Goal: Information Seeking & Learning: Learn about a topic

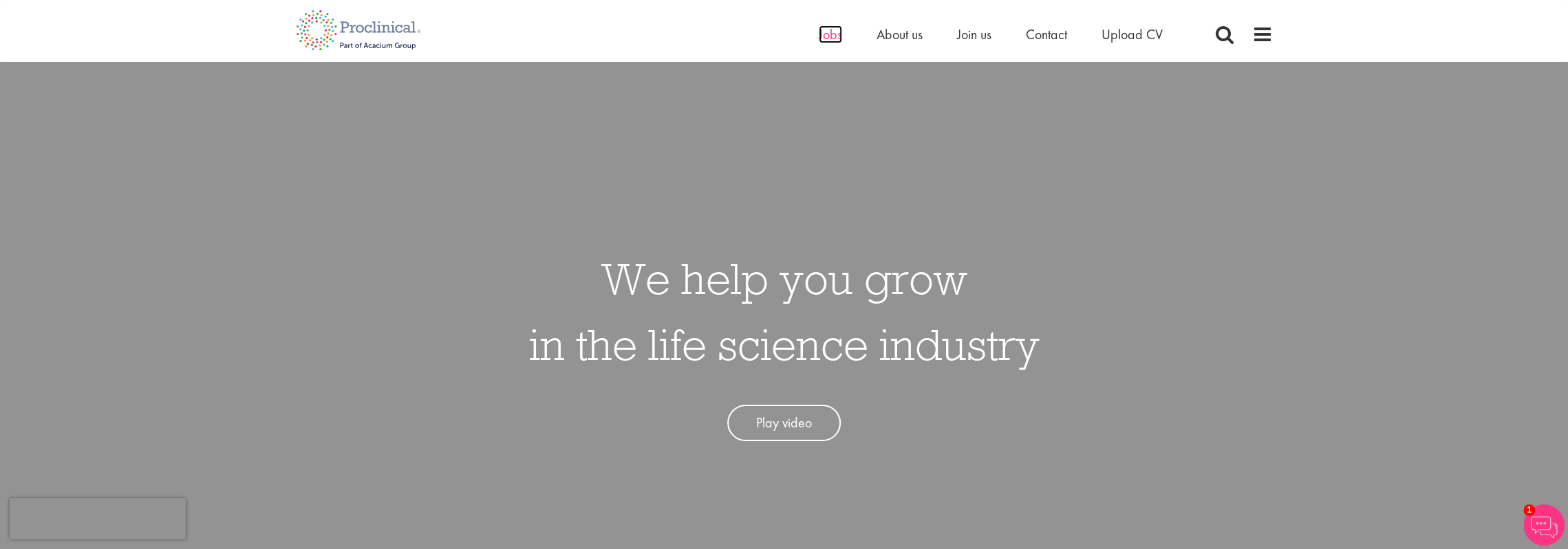
click at [831, 41] on span "Jobs" at bounding box center [830, 34] width 23 height 18
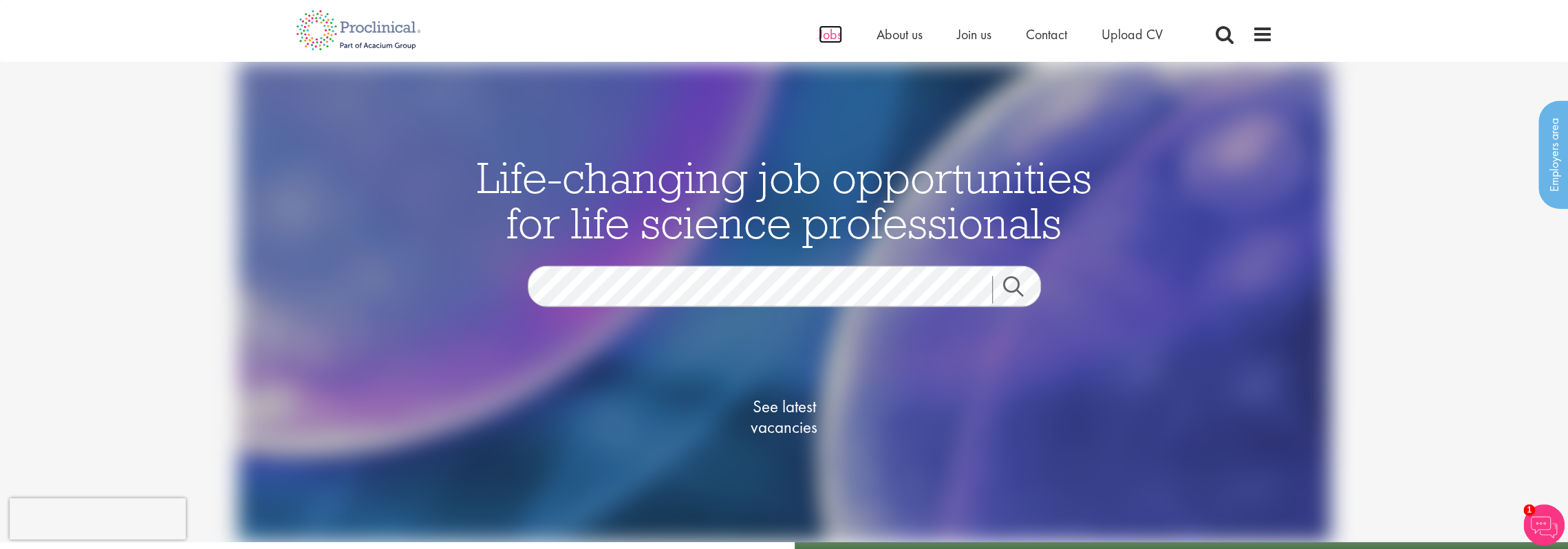
click at [838, 33] on span "Jobs" at bounding box center [830, 34] width 23 height 18
click at [1017, 286] on link "Search" at bounding box center [1021, 290] width 59 height 28
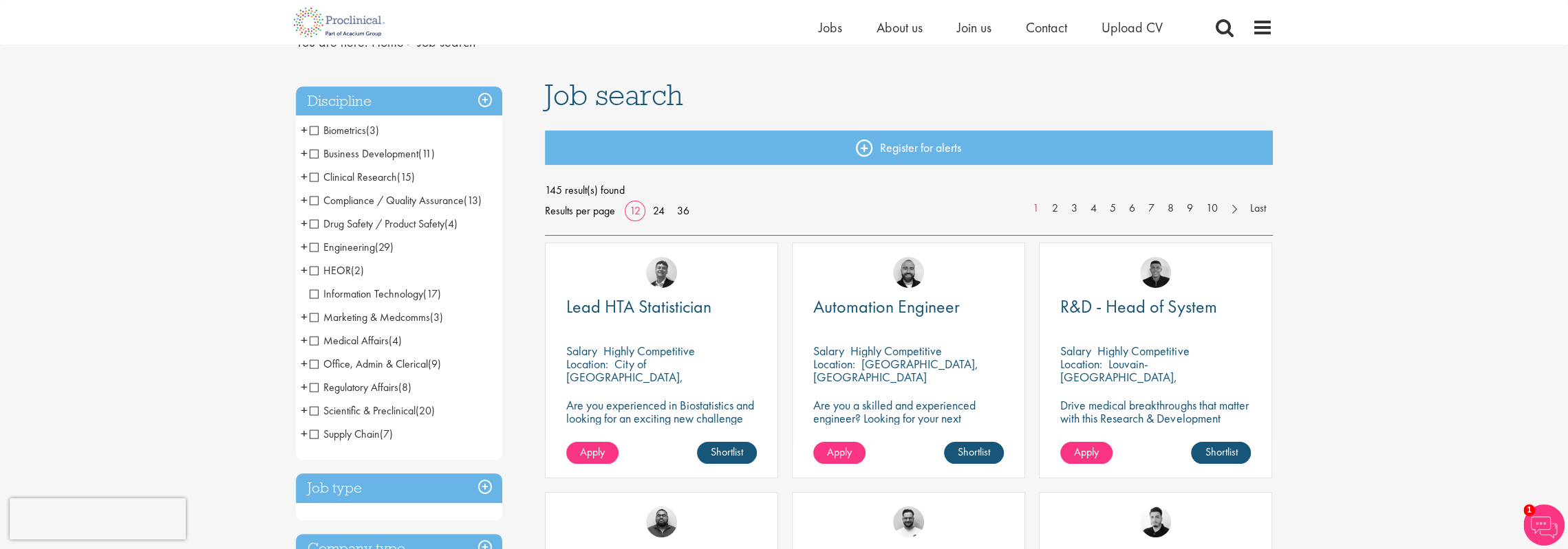
scroll to position [67, 0]
click at [301, 411] on span "+" at bounding box center [303, 410] width 6 height 20
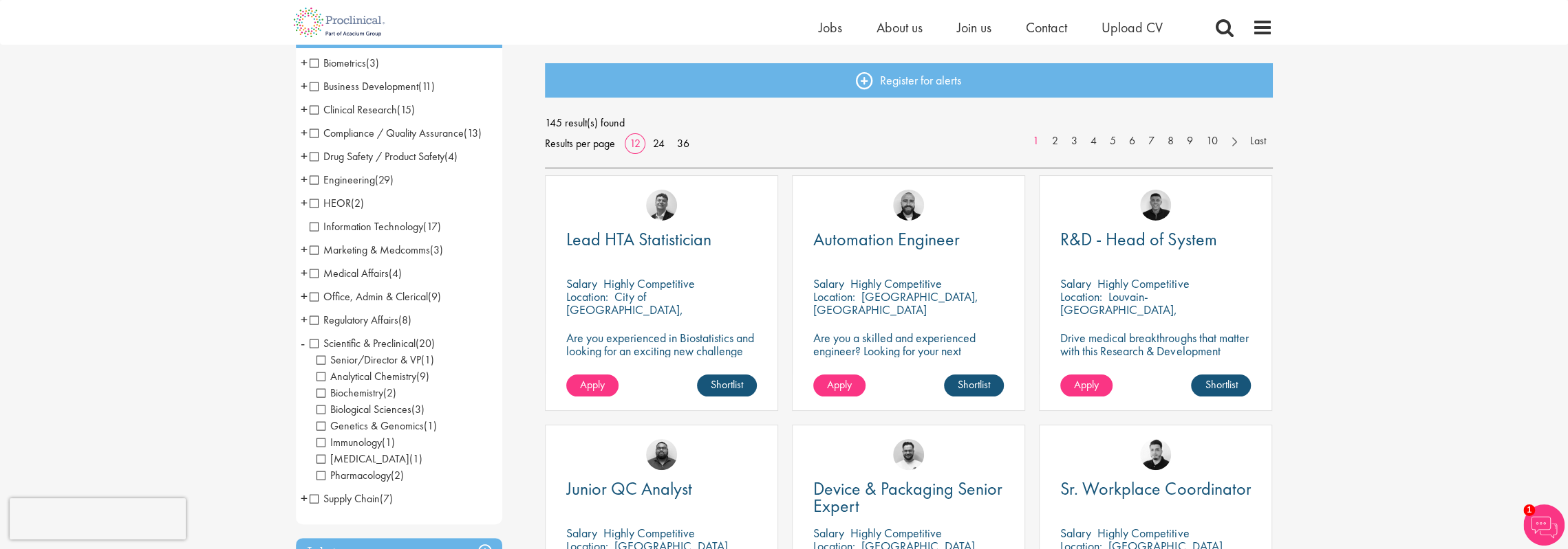
scroll to position [135, 0]
click at [305, 345] on li "Scientific & Preclinical (20) - + Senior/Director & VP (1) Analytical Chemistry…" at bounding box center [399, 409] width 206 height 156
click at [302, 345] on span "-" at bounding box center [302, 343] width 4 height 20
